Goal: Task Accomplishment & Management: Use online tool/utility

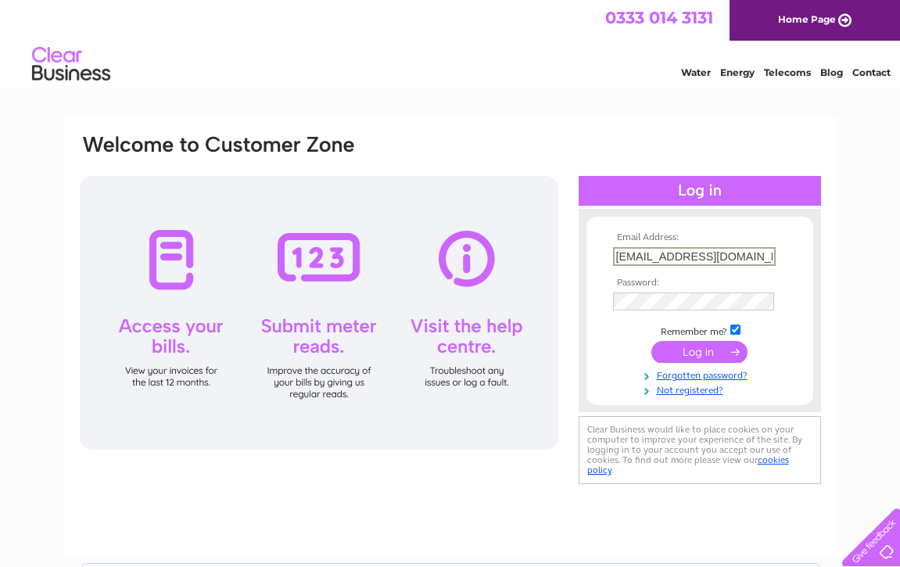
type input "eastshorecottage@gmail.com"
click at [828, 260] on div "Email Address: eastshorecottage@gmail.com Password:" at bounding box center [450, 336] width 774 height 438
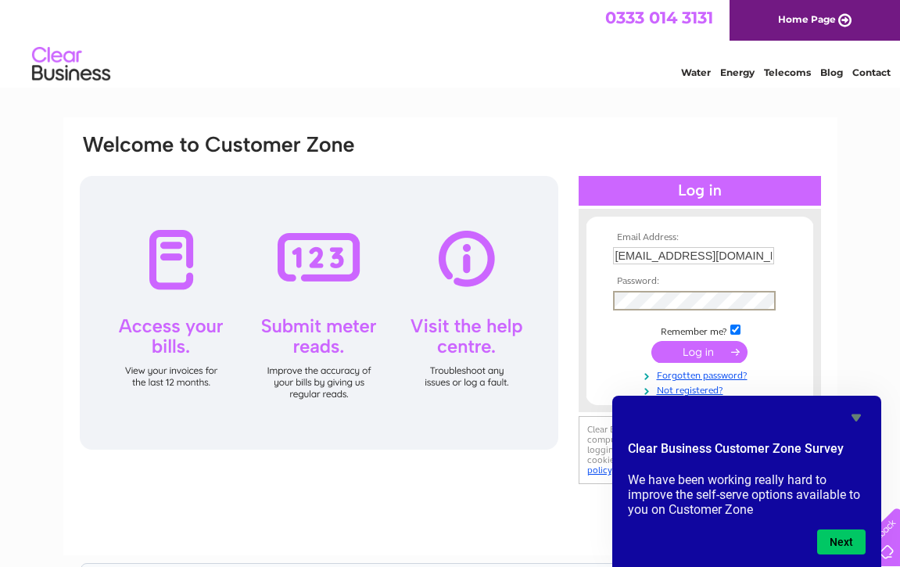
click at [699, 350] on input "submit" at bounding box center [700, 352] width 96 height 22
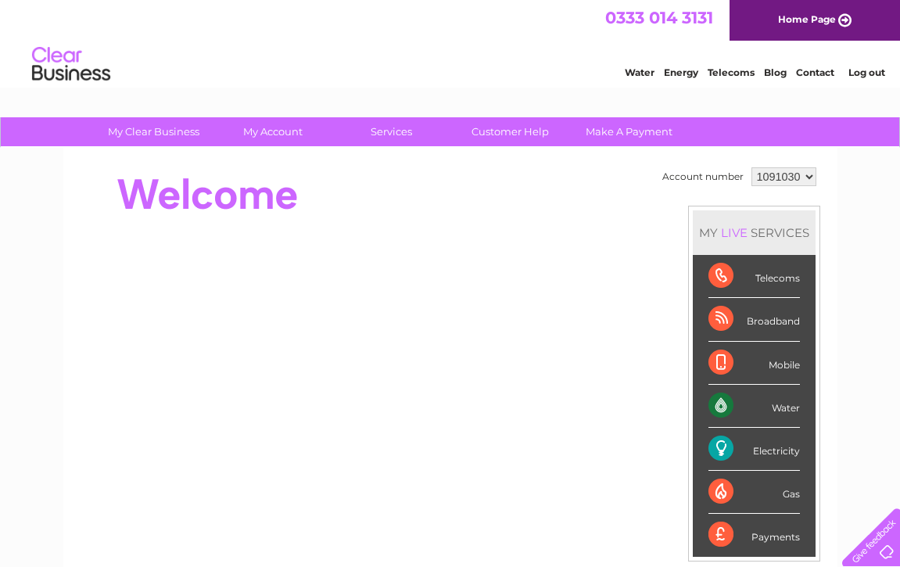
click at [759, 451] on div "Electricity" at bounding box center [755, 449] width 92 height 43
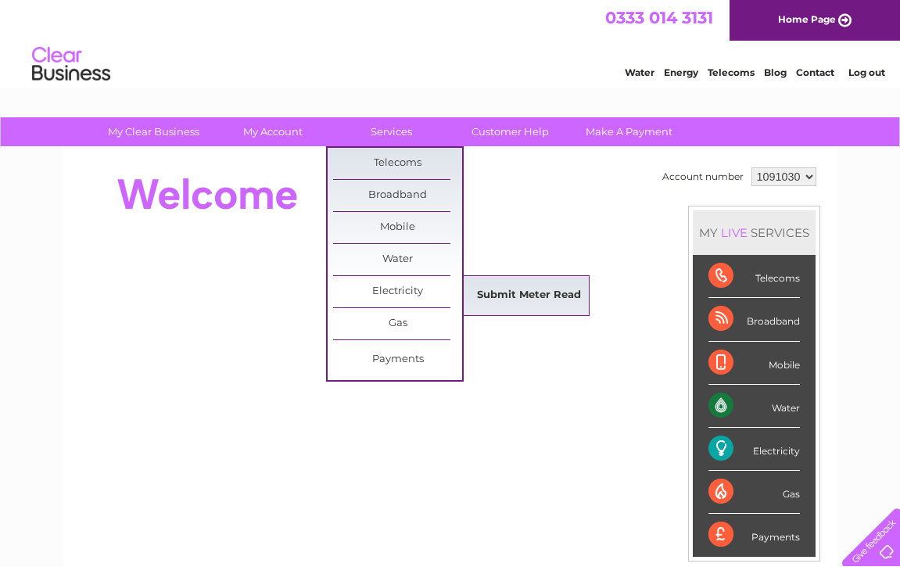
click at [524, 289] on link "Submit Meter Read" at bounding box center [529, 295] width 129 height 31
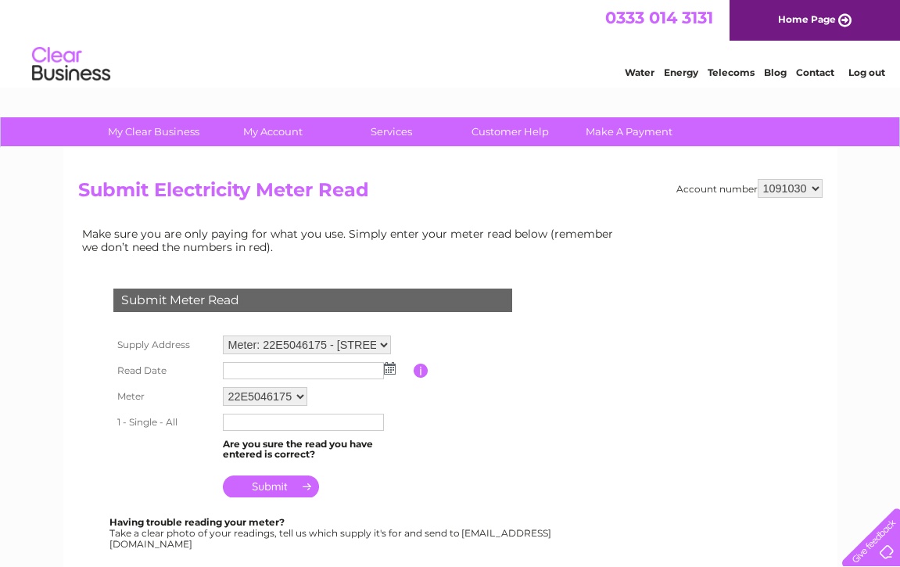
click at [390, 364] on img at bounding box center [390, 368] width 12 height 13
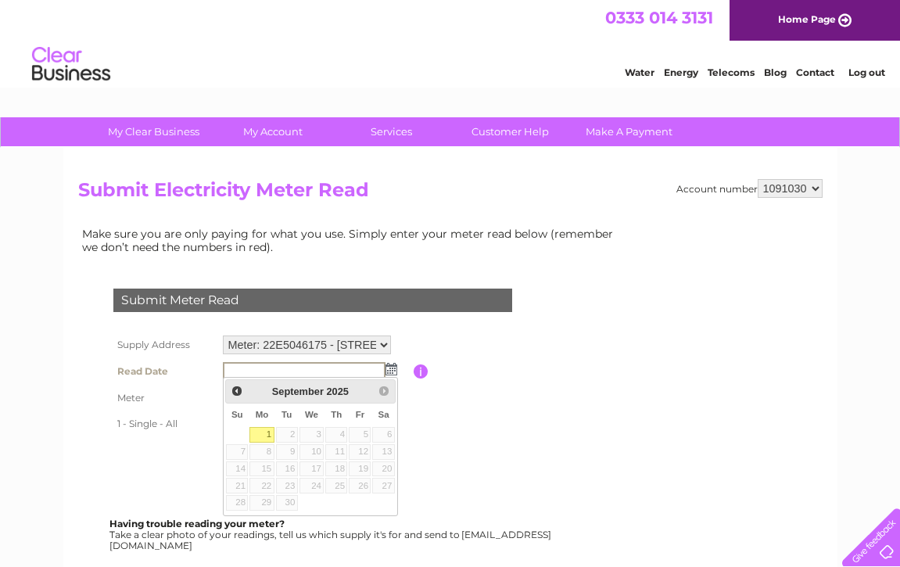
click at [271, 429] on link "1" at bounding box center [262, 435] width 24 height 16
type input "2025/09/01"
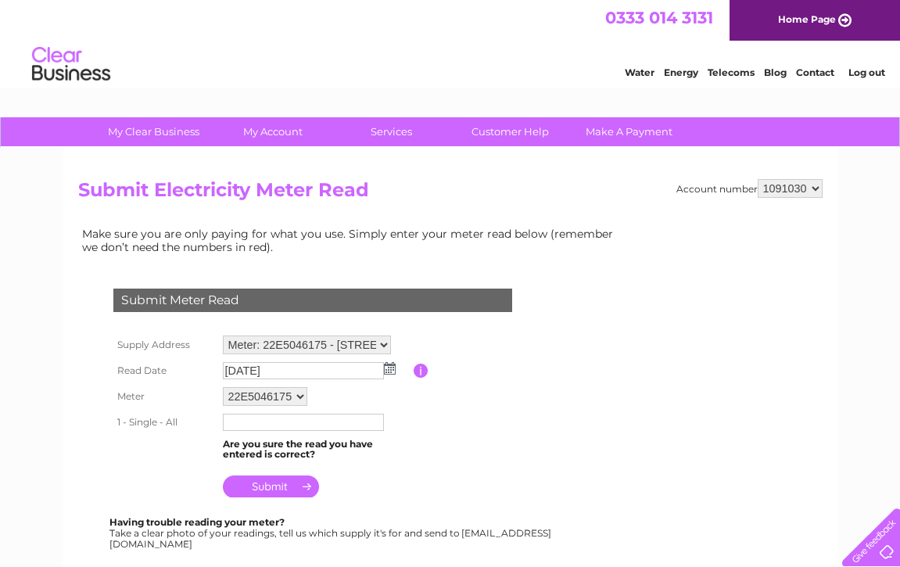
click at [265, 421] on input "text" at bounding box center [303, 422] width 161 height 17
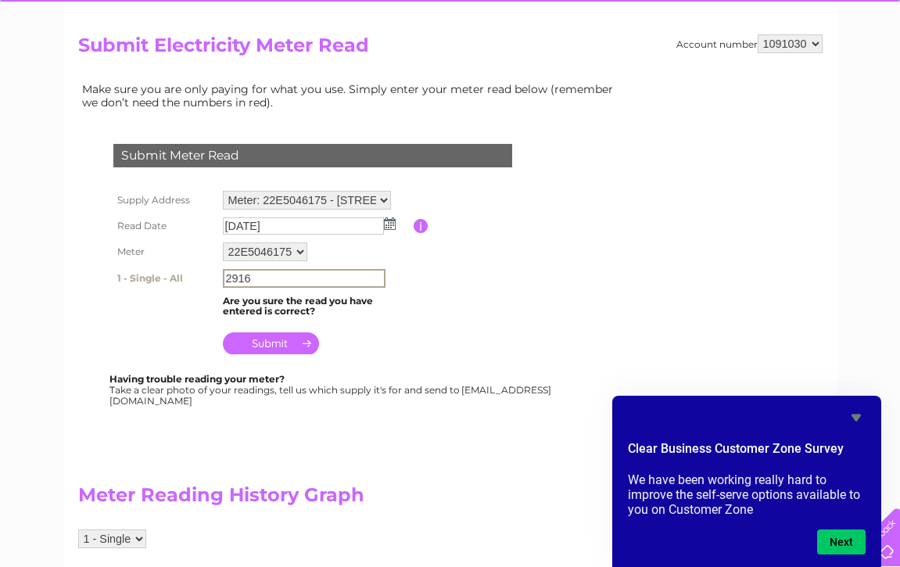
scroll to position [142, 0]
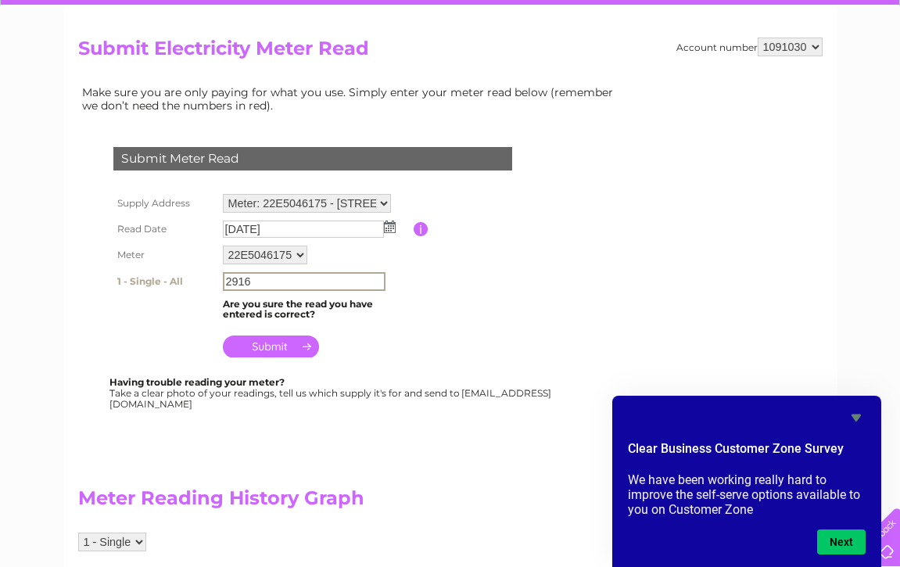
type input "2916"
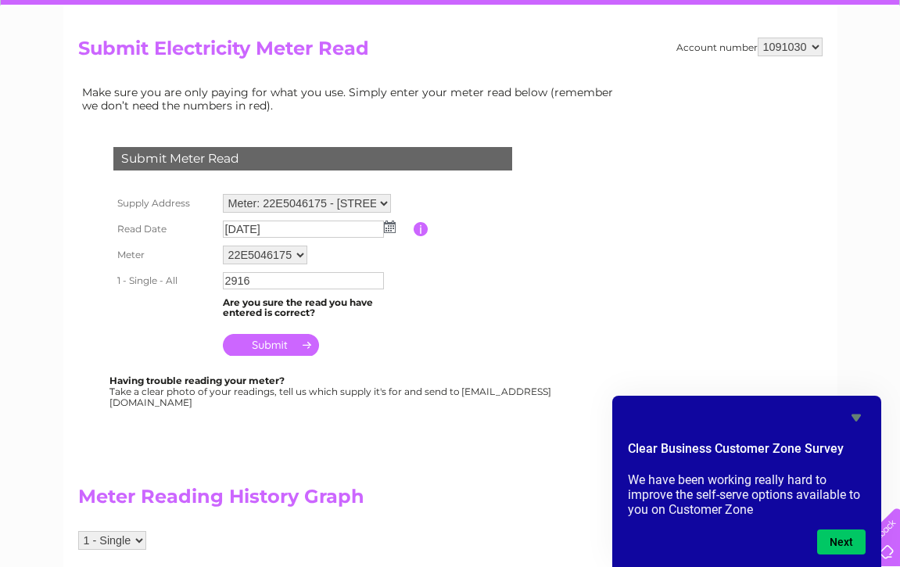
click at [290, 338] on input "submit" at bounding box center [271, 345] width 96 height 22
